Goal: Obtain resource: Download file/media

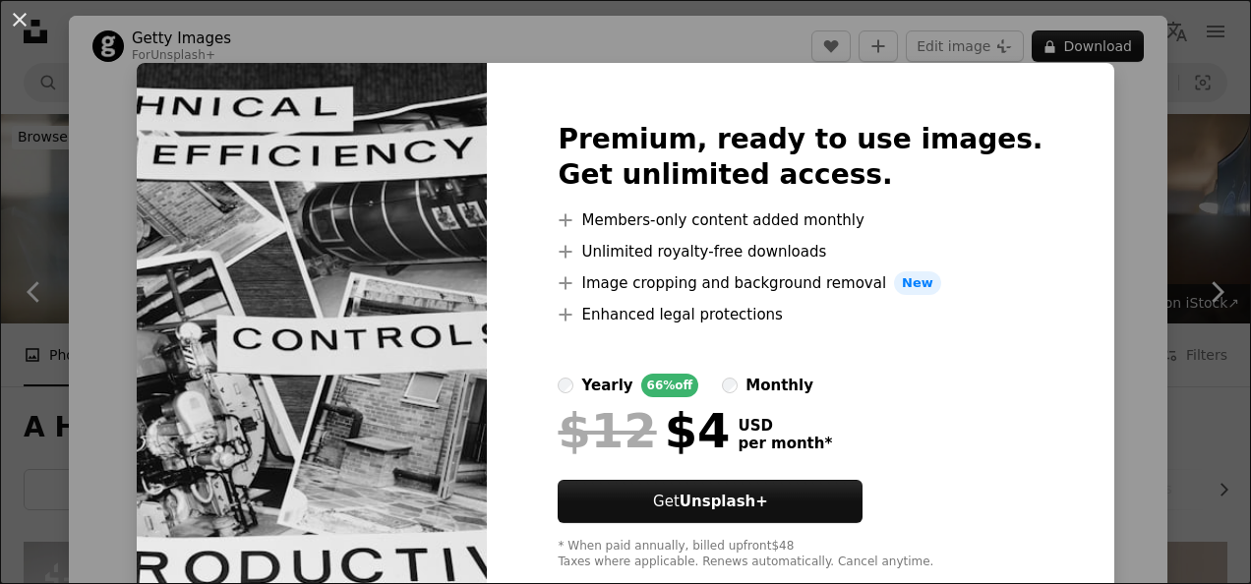
scroll to position [689, 0]
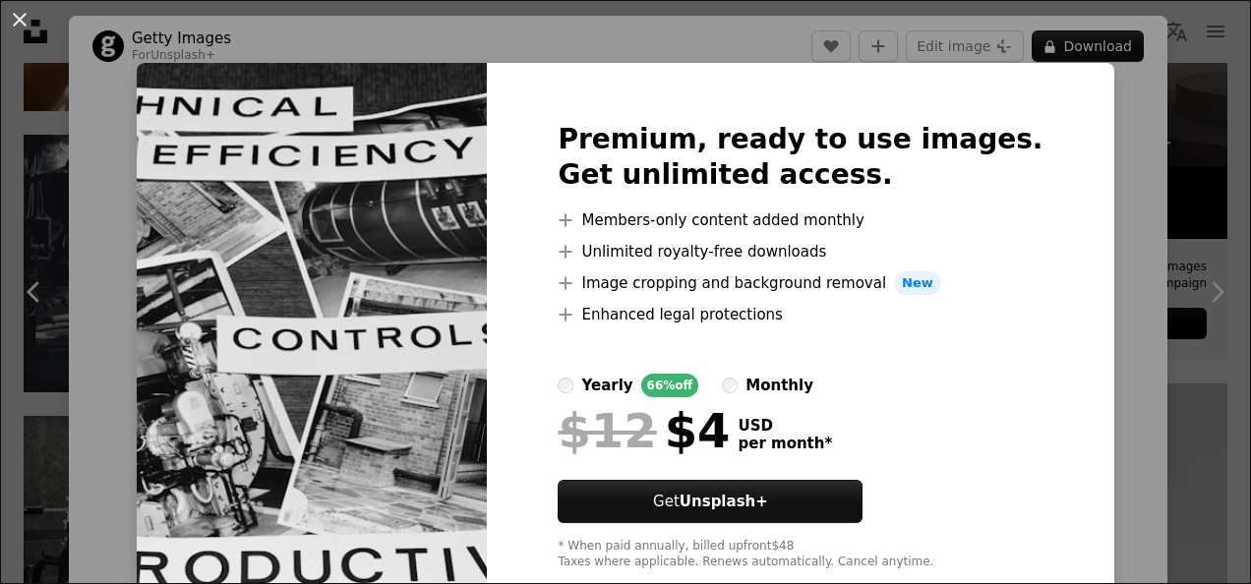
click at [19, 14] on button "An X shape" at bounding box center [20, 20] width 24 height 24
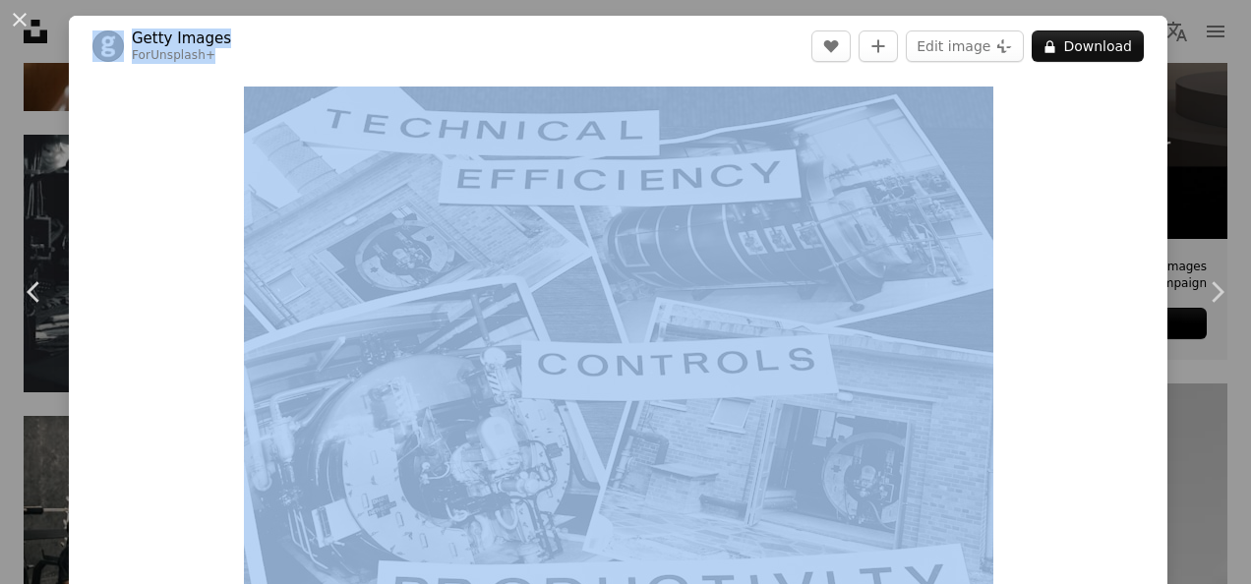
drag, startPoint x: 622, startPoint y: 47, endPoint x: 612, endPoint y: -8, distance: 56.0
click at [607, 71] on header "Getty Images For Unsplash+ A heart A plus sign Edit image Plus sign for Unsplas…" at bounding box center [618, 46] width 1099 height 61
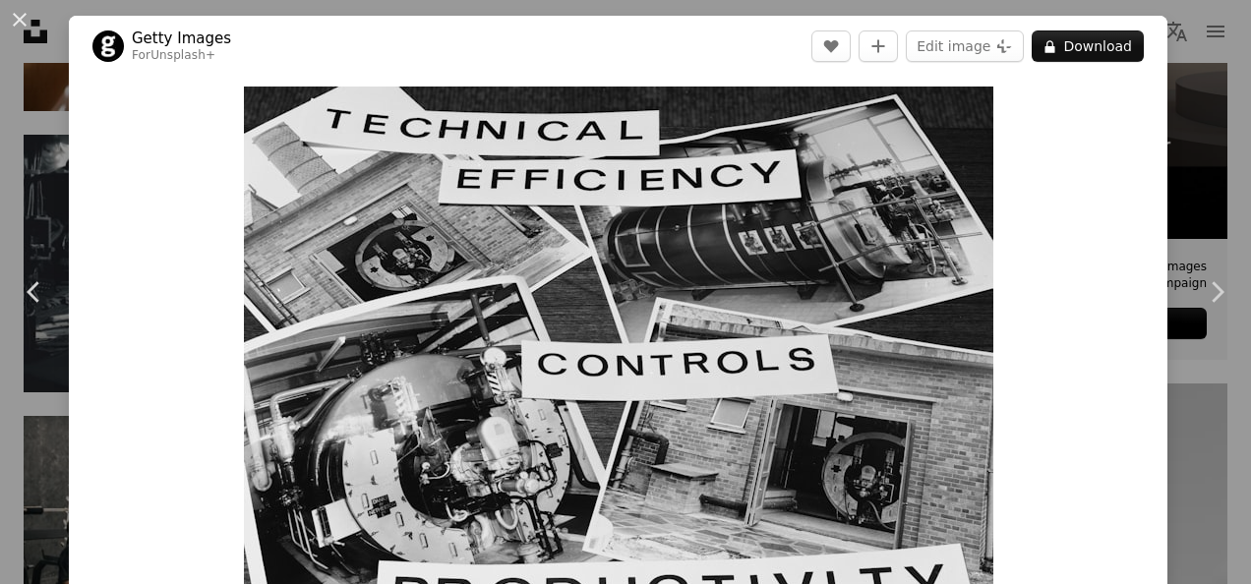
drag, startPoint x: 609, startPoint y: 68, endPoint x: 611, endPoint y: 30, distance: 38.4
click at [611, 30] on header "Getty Images For Unsplash+ A heart A plus sign Edit image Plus sign for Unsplas…" at bounding box center [618, 46] width 1099 height 61
click at [595, 330] on img "Zoom in on this image" at bounding box center [619, 372] width 750 height 571
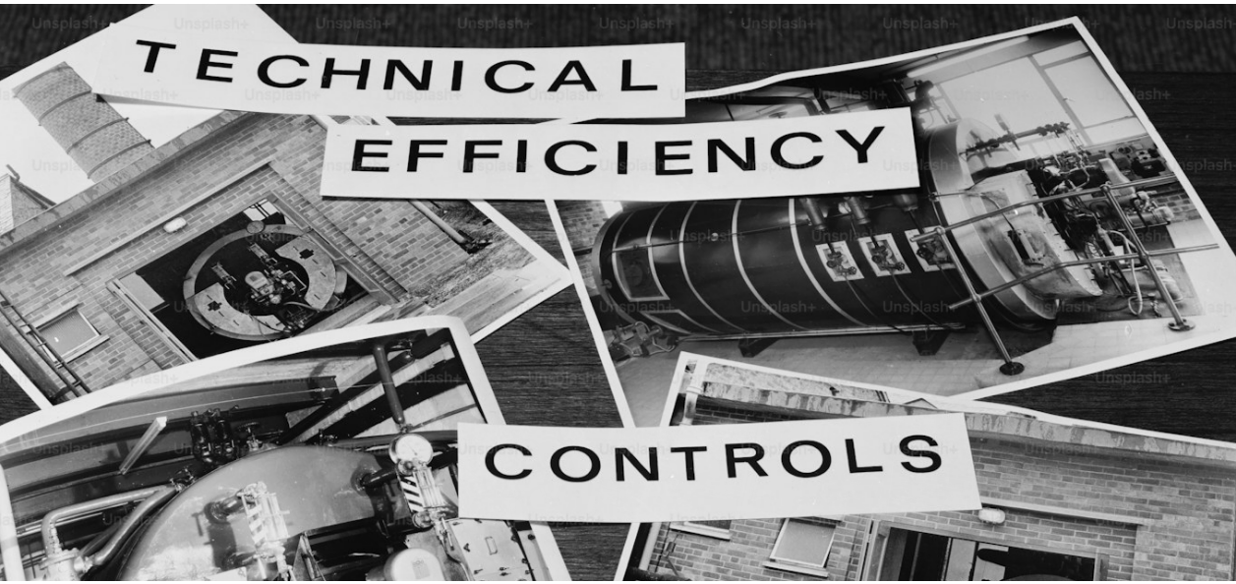
scroll to position [173, 0]
